Goal: Navigation & Orientation: Find specific page/section

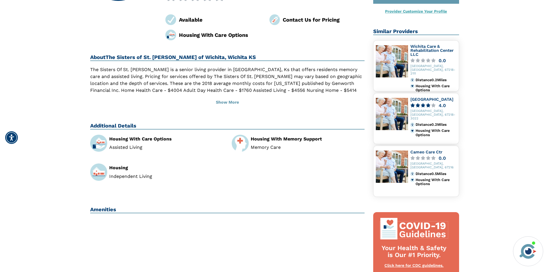
scroll to position [144, 0]
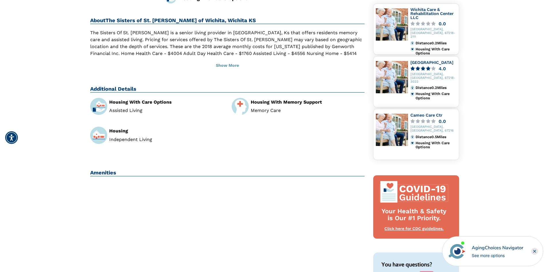
click at [535, 251] on rect "Close" at bounding box center [534, 251] width 7 height 7
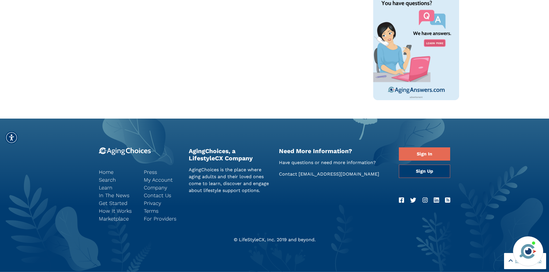
scroll to position [262, 0]
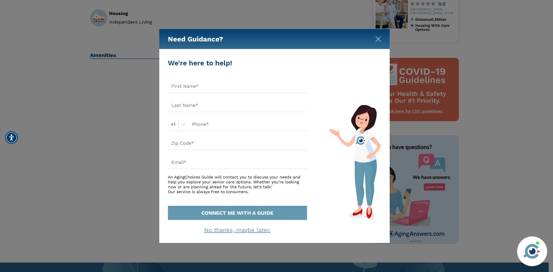
click at [378, 38] on img "Close" at bounding box center [378, 39] width 6 height 6
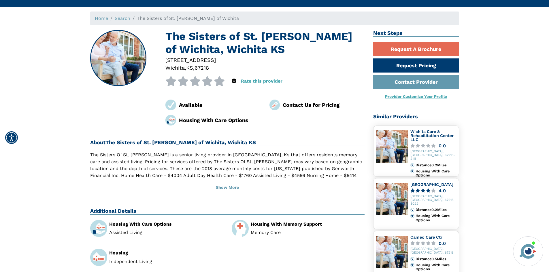
scroll to position [0, 0]
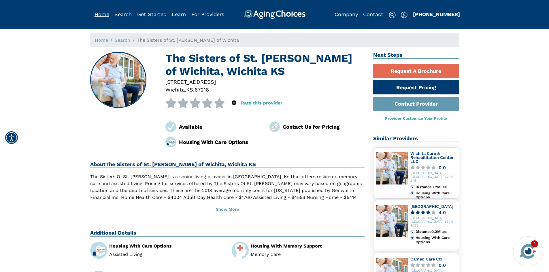
click at [105, 14] on link "Home" at bounding box center [102, 14] width 15 height 6
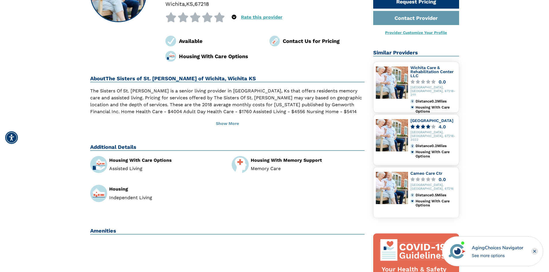
scroll to position [86, 0]
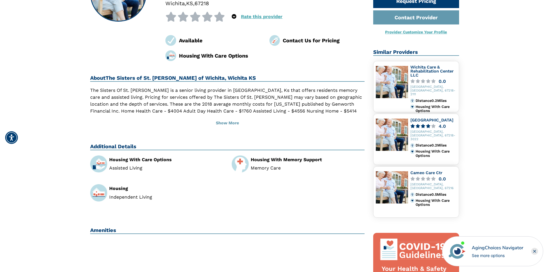
click at [534, 250] on rect "Close" at bounding box center [534, 251] width 7 height 7
